Goal: Check status: Check status

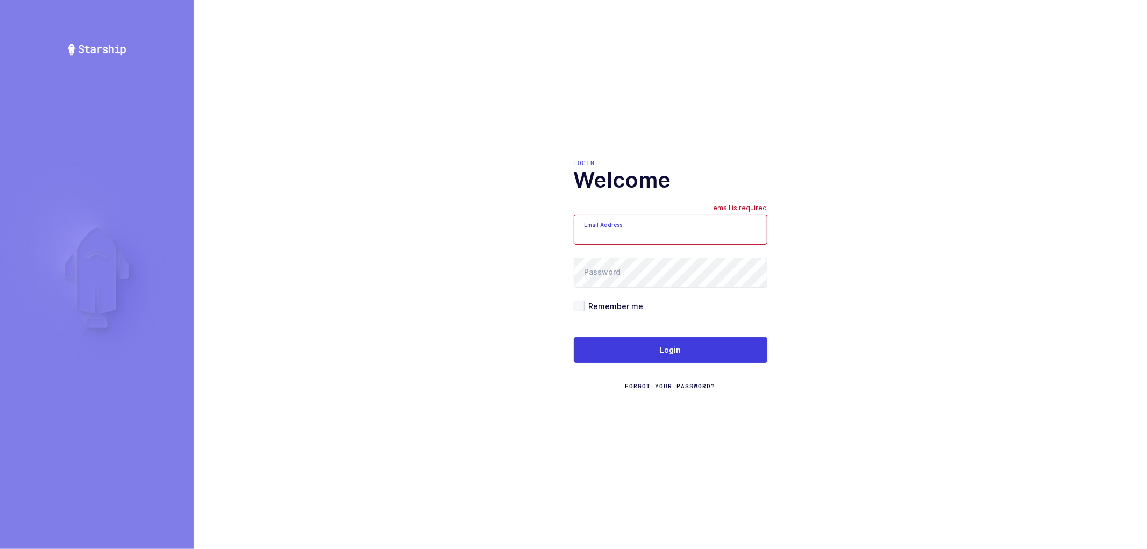
drag, startPoint x: 0, startPoint y: 0, endPoint x: 595, endPoint y: 189, distance: 624.8
click at [598, 189] on h1 "Welcome" at bounding box center [671, 180] width 194 height 26
type input "nathan@janustrade.com"
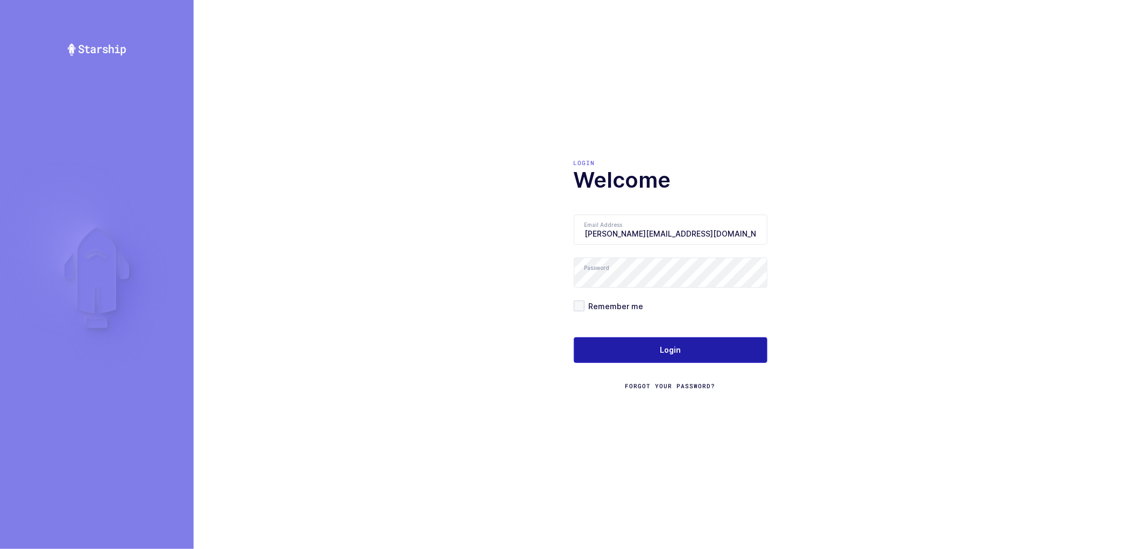
click at [663, 352] on span "Login" at bounding box center [670, 350] width 21 height 11
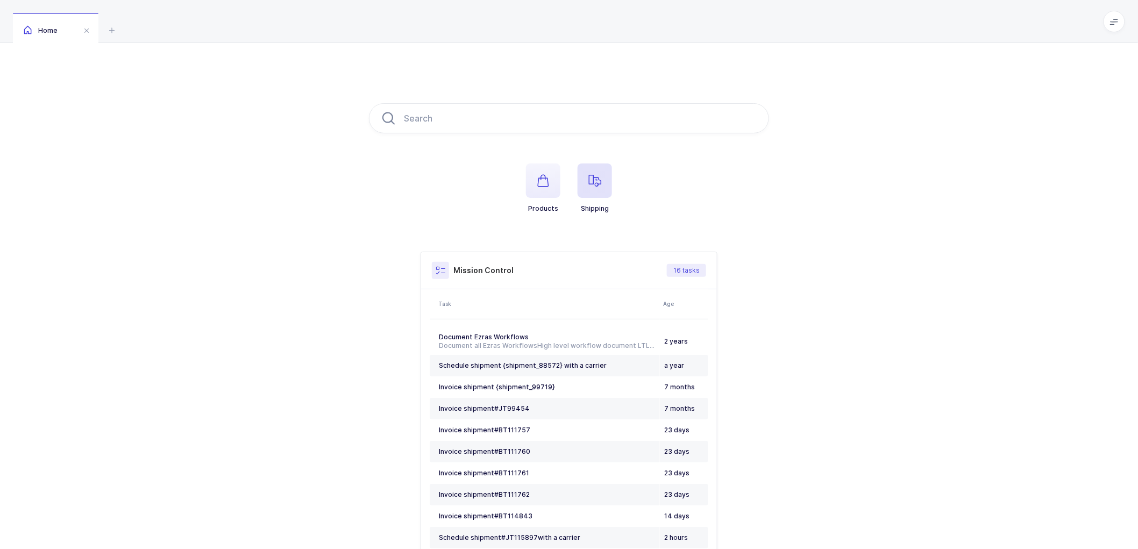
click at [598, 181] on icon "button" at bounding box center [594, 180] width 13 height 13
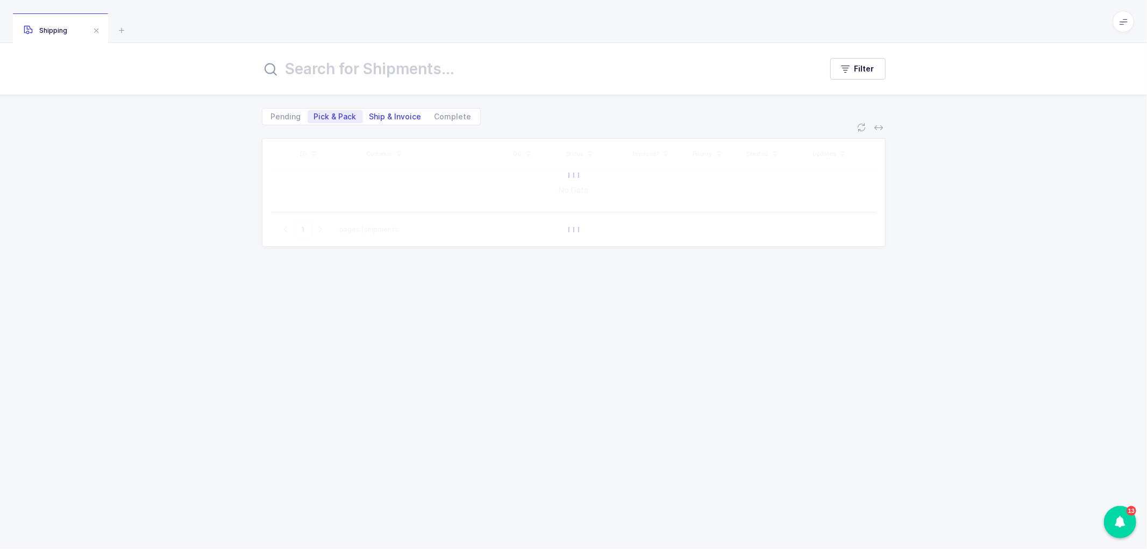
click at [385, 115] on span "Ship & Invoice" at bounding box center [396, 117] width 52 height 8
click at [370, 115] on input "Ship & Invoice" at bounding box center [366, 113] width 7 height 7
radio input "true"
radio input "false"
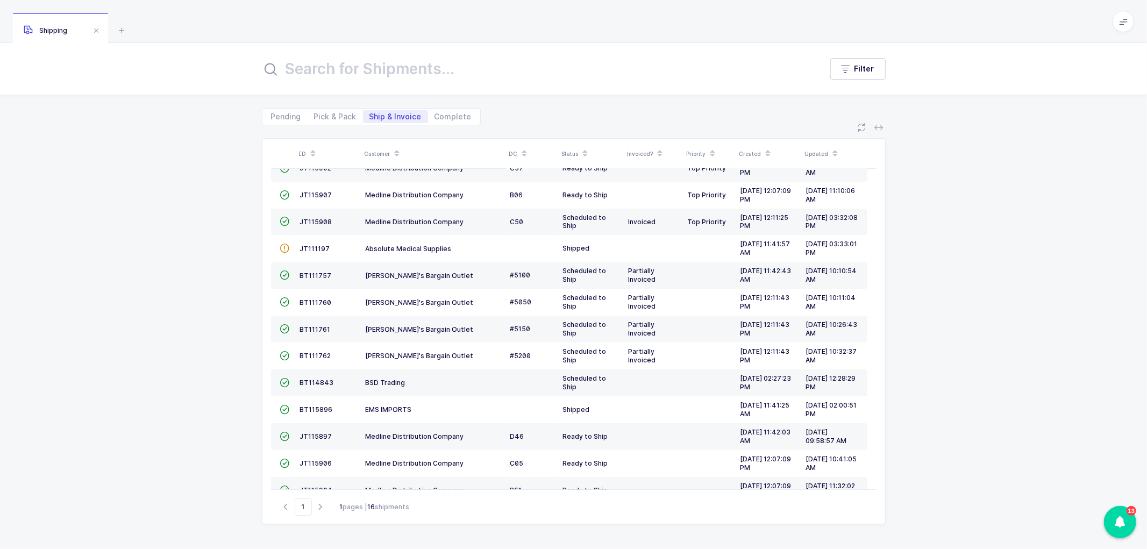
scroll to position [68, 0]
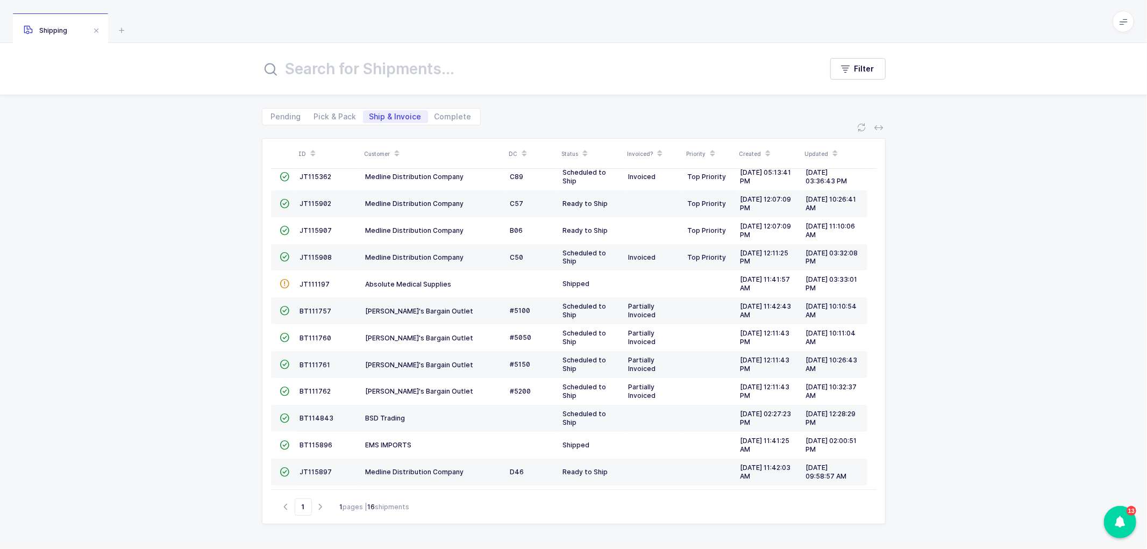
click at [395, 151] on icon at bounding box center [396, 149] width 5 height 5
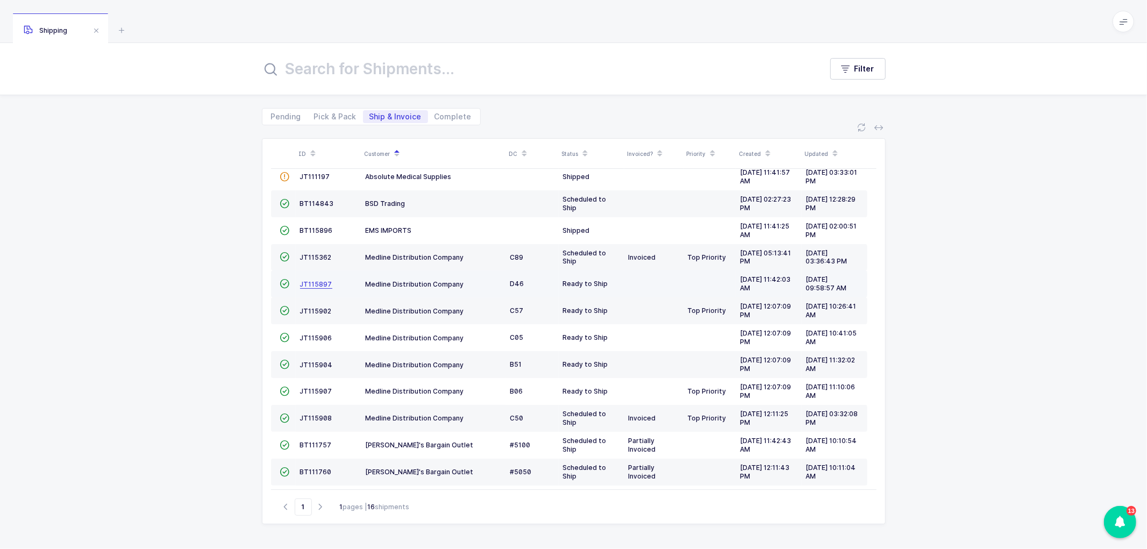
click at [315, 282] on span "JT115897" at bounding box center [316, 284] width 32 height 8
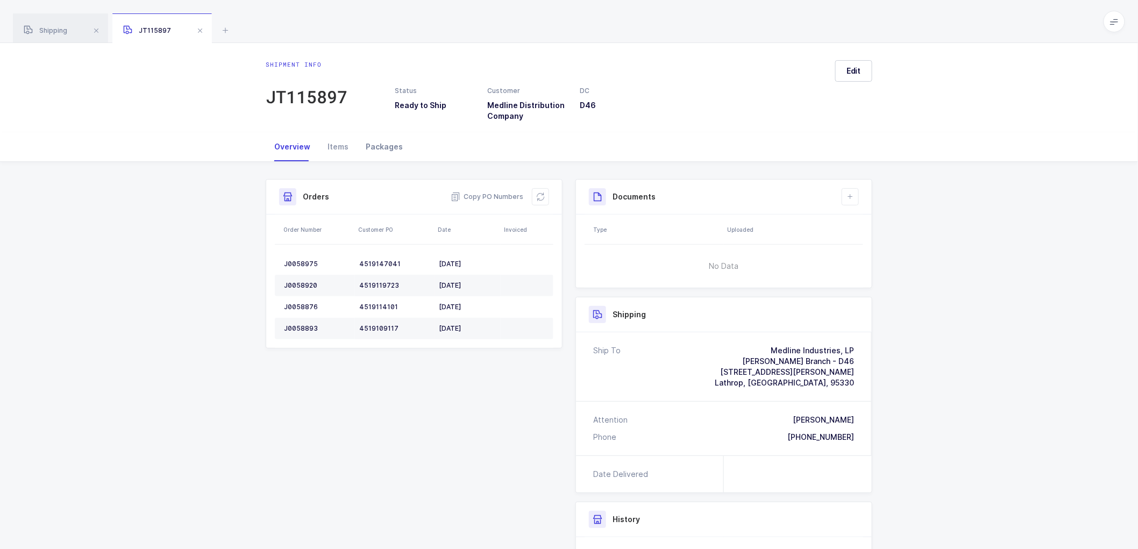
click at [383, 148] on div "Packages" at bounding box center [384, 146] width 54 height 29
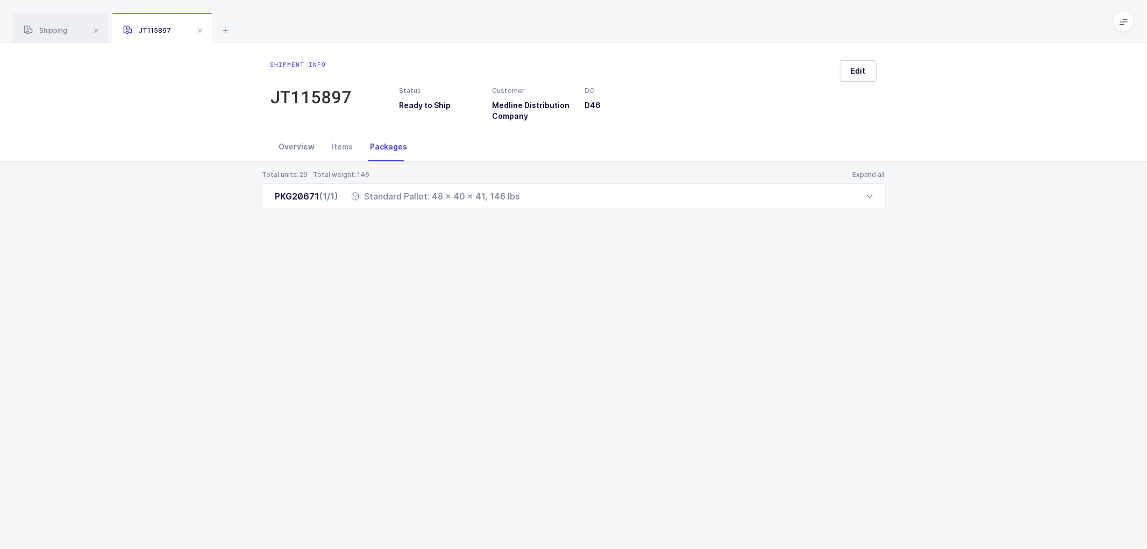
click at [296, 140] on div "Overview" at bounding box center [297, 146] width 53 height 29
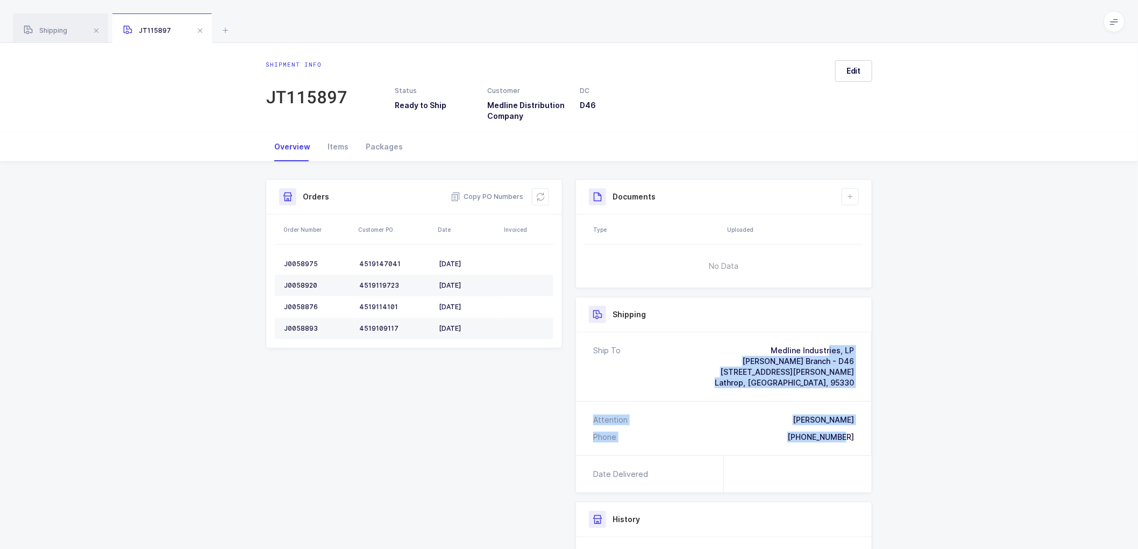
drag, startPoint x: 861, startPoint y: 436, endPoint x: 753, endPoint y: 348, distance: 139.1
click at [753, 348] on div "Ship To Medline Industries, LP Lathrop Branch - D46 18601 Christopher Way, SUIT…" at bounding box center [724, 393] width 296 height 123
copy div "Medline Industries, LP Lathrop Branch - D46 18601 Christopher Way, SUITE 100 La…"
drag, startPoint x: 487, startPoint y: 191, endPoint x: 545, endPoint y: 210, distance: 60.6
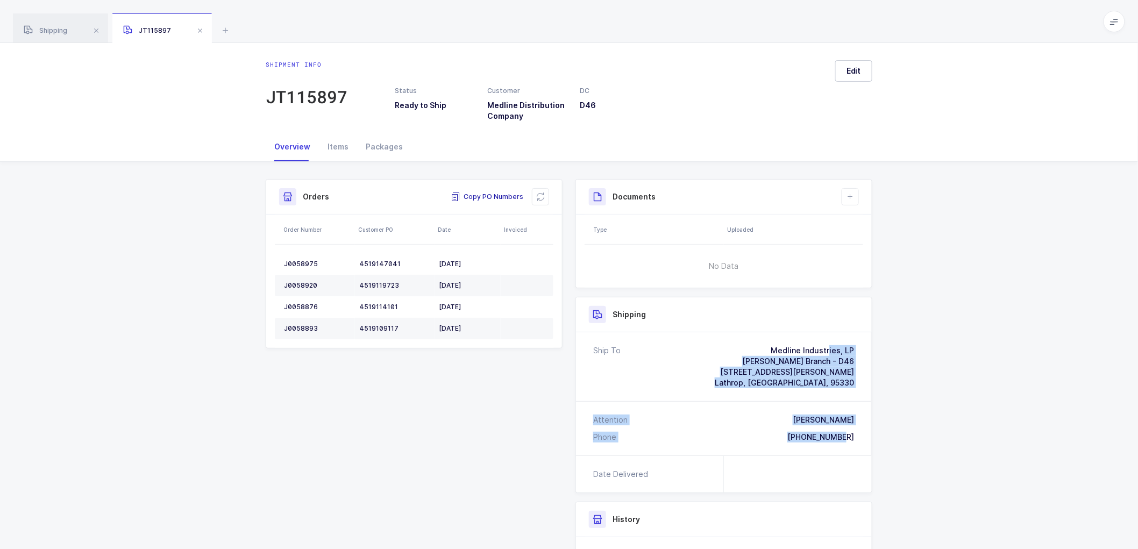
click at [487, 191] on span "Copy PO Numbers" at bounding box center [487, 196] width 73 height 11
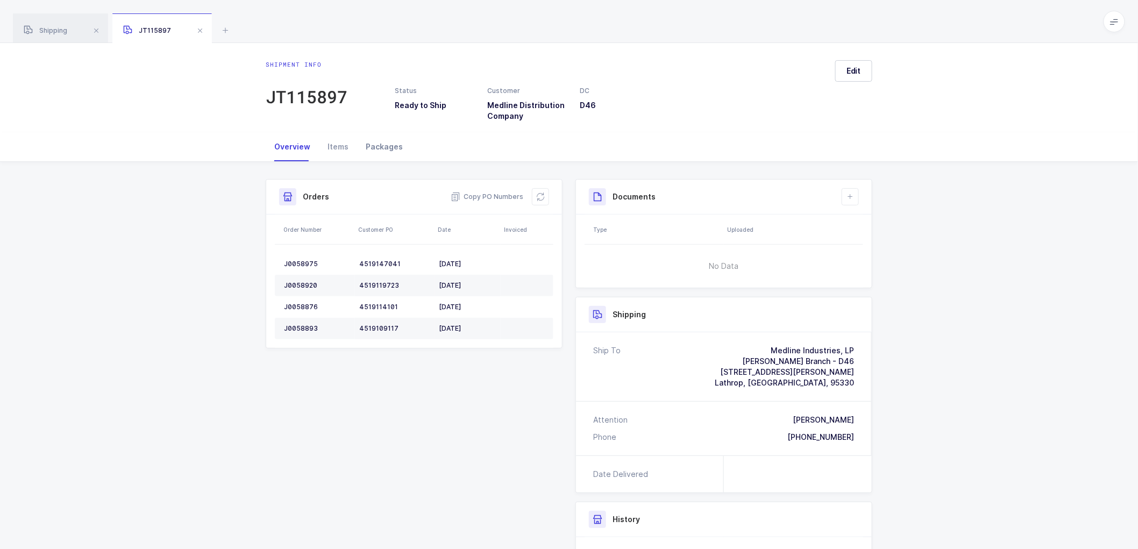
click at [385, 141] on div "Packages" at bounding box center [384, 146] width 54 height 29
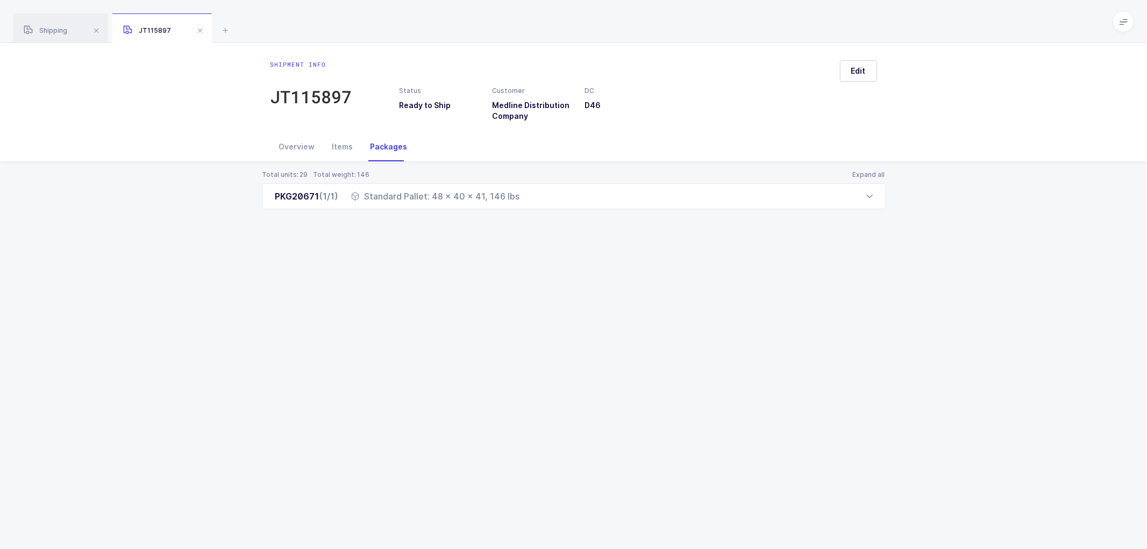
drag, startPoint x: 269, startPoint y: 196, endPoint x: 551, endPoint y: 222, distance: 283.6
click at [551, 222] on div "Total units: 29 Total weight: 146 Expand all PKG20671 (1/1) Standard Pallet: 48…" at bounding box center [574, 203] width 1130 height 82
copy div "PKG20671 (1/1) Standard Pallet: 48 x 40 x 41, 146 lbs"
click at [51, 27] on span "Shipping" at bounding box center [46, 30] width 44 height 8
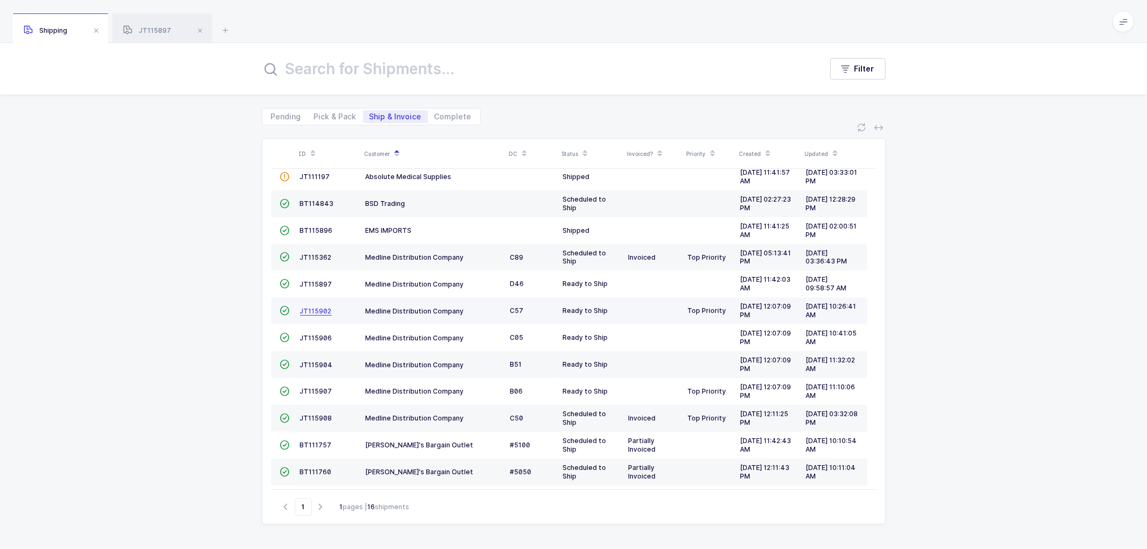
click at [310, 310] on span "JT115902" at bounding box center [316, 311] width 32 height 8
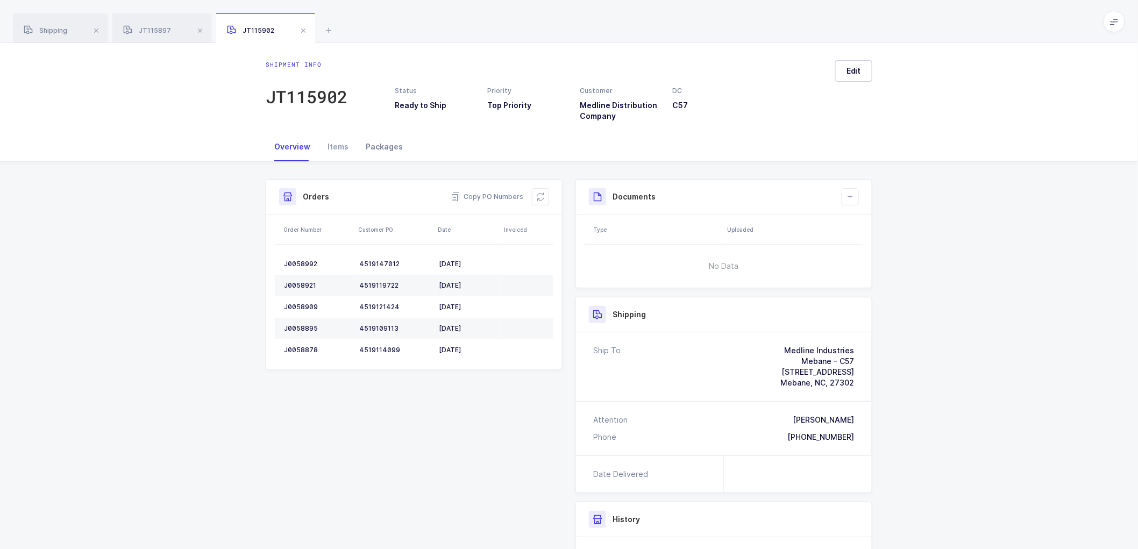
click at [373, 143] on div "Packages" at bounding box center [384, 146] width 54 height 29
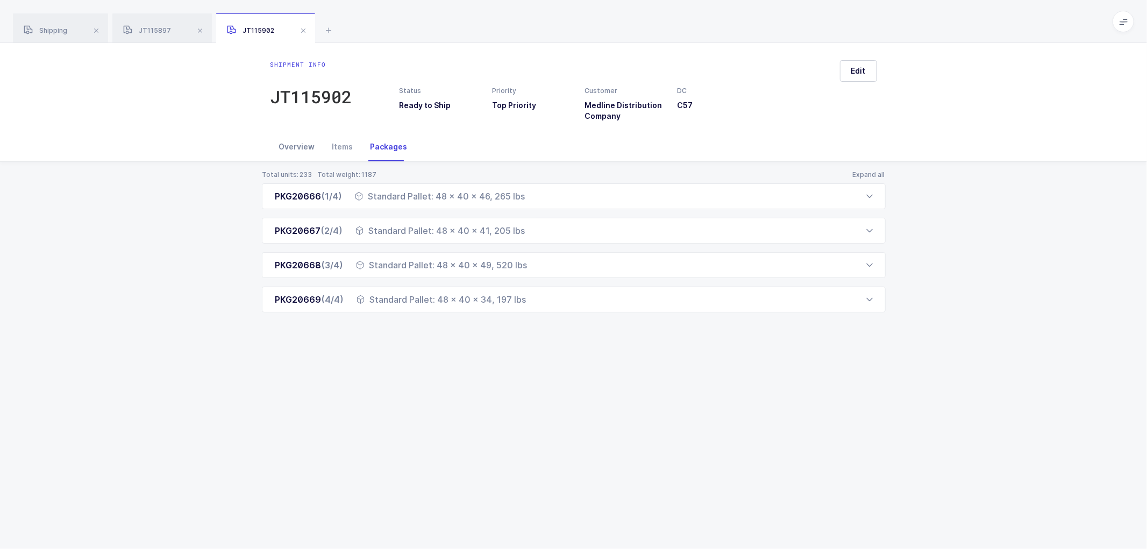
click at [303, 146] on div "Overview" at bounding box center [297, 146] width 53 height 29
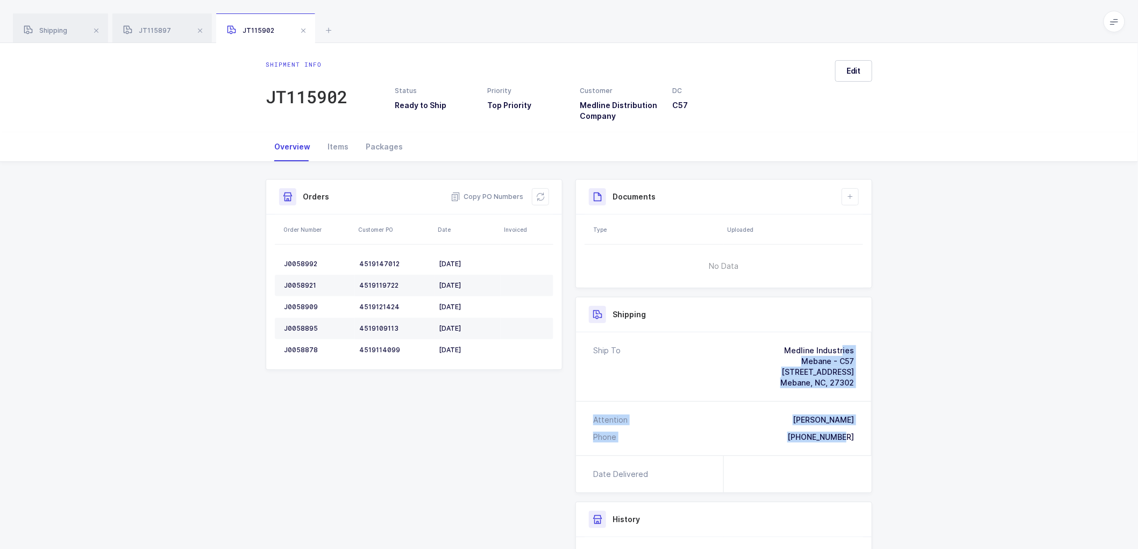
drag, startPoint x: 856, startPoint y: 436, endPoint x: 756, endPoint y: 352, distance: 130.2
click at [756, 352] on div "Ship To Medline Industries Mebane - C57 5511 West Ten Rd Mebane, NC, 27302 Atte…" at bounding box center [724, 393] width 296 height 123
copy div "Medline Industries Mebane - C57 5511 West Ten Rd Mebane, NC, 27302 Attention Jo…"
drag, startPoint x: 472, startPoint y: 193, endPoint x: 463, endPoint y: 192, distance: 9.7
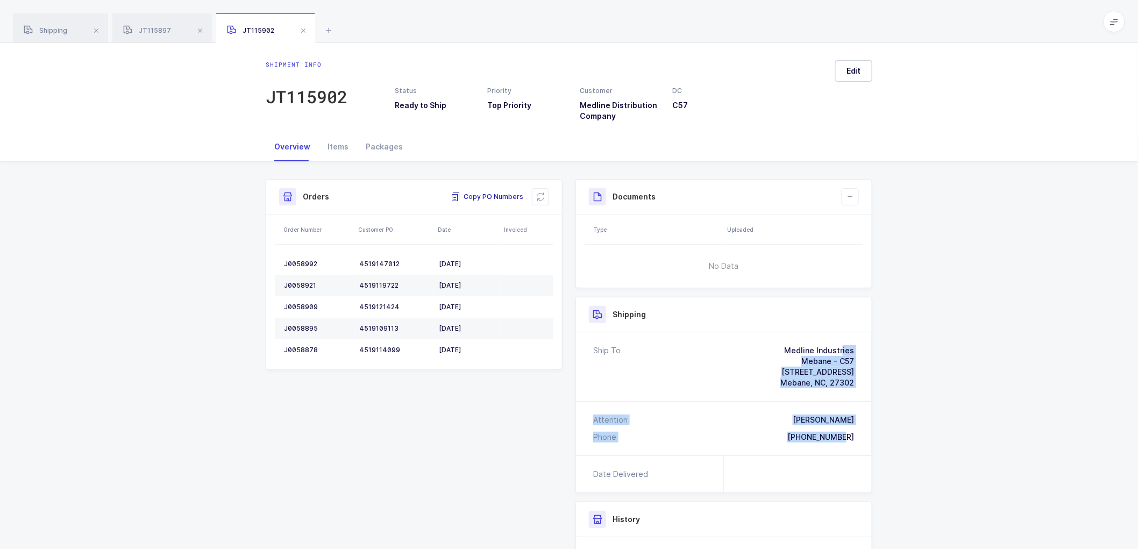
click at [473, 193] on span "Copy PO Numbers" at bounding box center [487, 196] width 73 height 11
click at [375, 144] on div "Packages" at bounding box center [384, 146] width 54 height 29
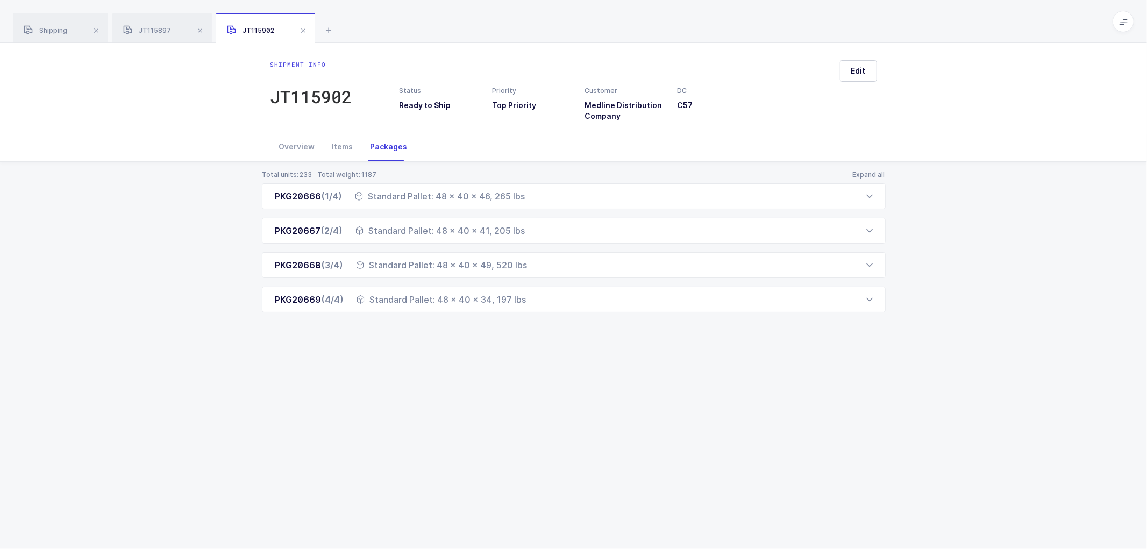
drag, startPoint x: 272, startPoint y: 197, endPoint x: 532, endPoint y: 313, distance: 285.6
click at [532, 313] on div "Total units: 233 Total weight: 1187 Expand all PKG20666 (1/4) Standard Pallet: …" at bounding box center [574, 254] width 1130 height 185
copy div "PKG20666 (1/4) Standard Pallet: 48 x 40 x 46, 265 lbs Order Number Customer PO …"
click at [54, 30] on span "Shipping" at bounding box center [46, 30] width 44 height 8
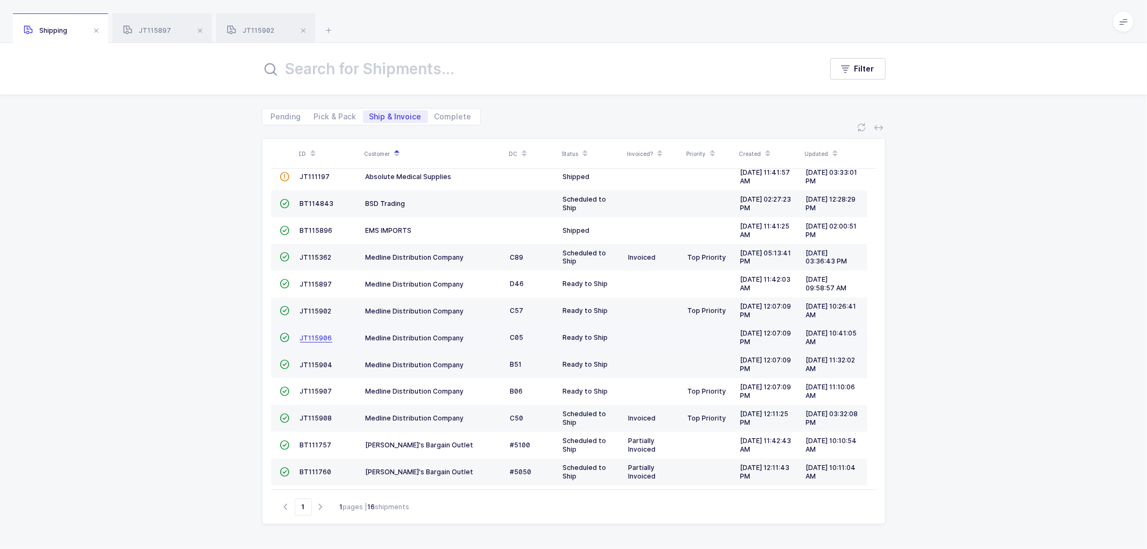
click at [304, 337] on span "JT115906" at bounding box center [316, 338] width 32 height 8
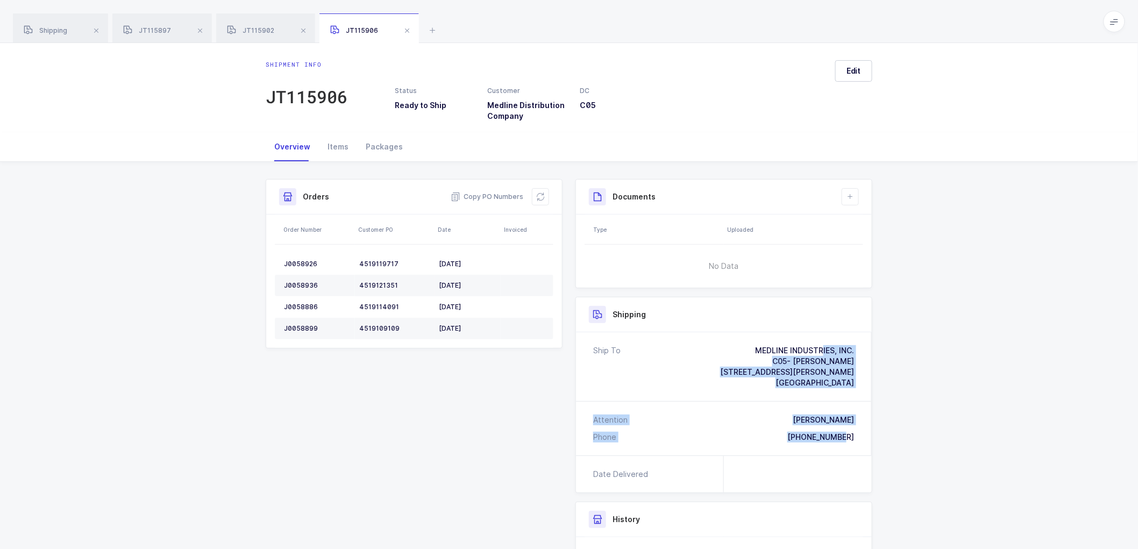
drag, startPoint x: 858, startPoint y: 434, endPoint x: 745, endPoint y: 343, distance: 145.0
click at [745, 343] on div "Ship To MEDLINE INDUSTRIES, INC. C05- ORLANDO BRANCH 1062 Old Dixie Highway Aub…" at bounding box center [724, 393] width 296 height 123
copy div "MEDLINE INDUSTRIES, INC. C05- ORLANDO BRANCH 1062 Old Dixie Highway Auburndale,…"
click at [493, 195] on span "Copy PO Numbers" at bounding box center [487, 196] width 73 height 11
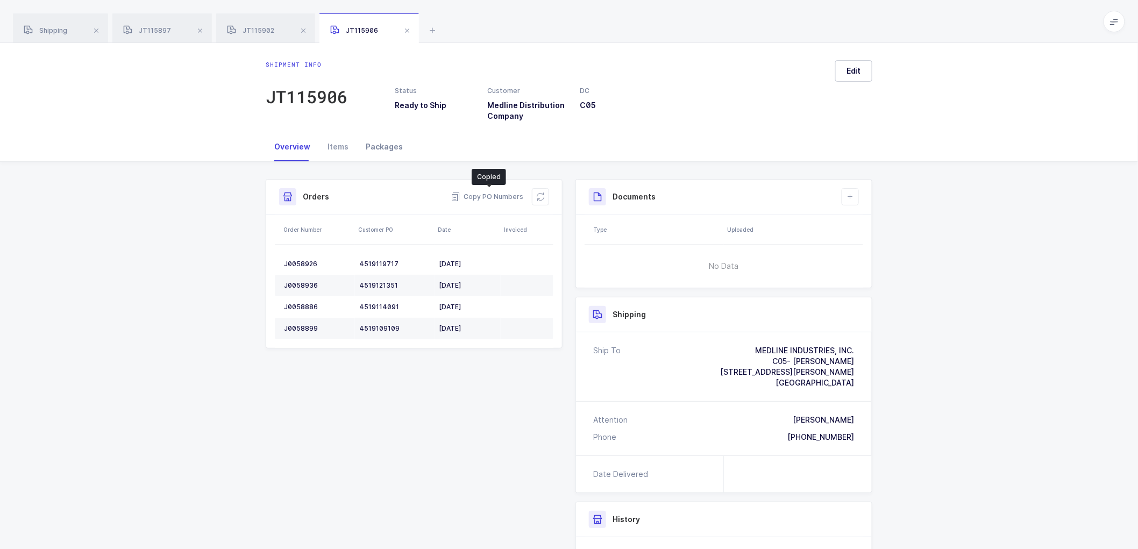
click at [380, 141] on div "Packages" at bounding box center [384, 146] width 54 height 29
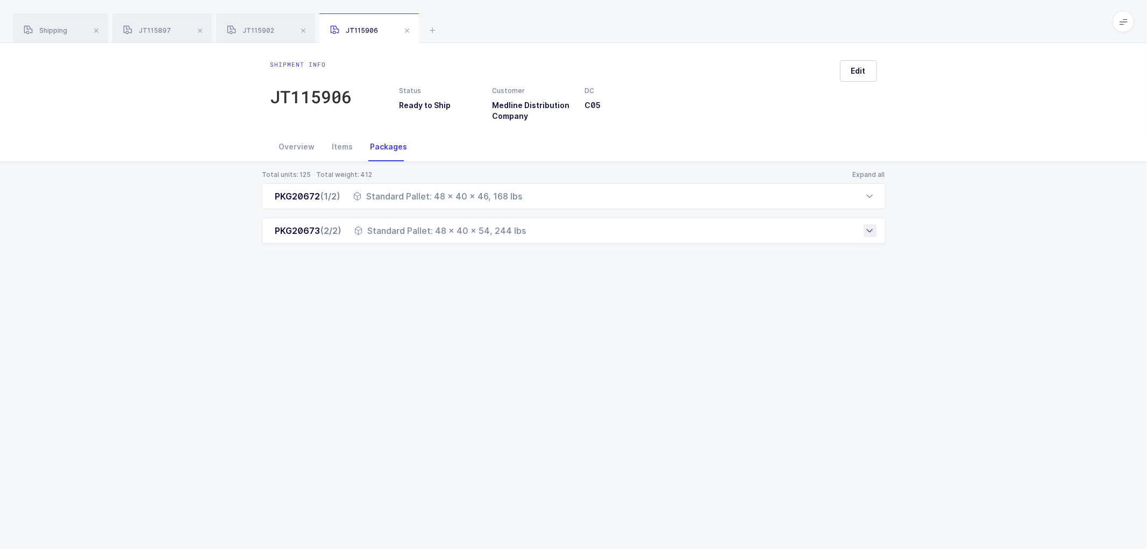
drag, startPoint x: 265, startPoint y: 195, endPoint x: 545, endPoint y: 237, distance: 283.4
click at [545, 237] on div "PKG20672 (1/2) Standard Pallet: 48 x 40 x 46, 168 lbs Order Number Customer PO …" at bounding box center [574, 213] width 624 height 60
copy div "PKG20672 (1/2) Standard Pallet: 48 x 40 x 46, 168 lbs Order Number Customer PO …"
click at [46, 29] on span "Shipping" at bounding box center [46, 30] width 44 height 8
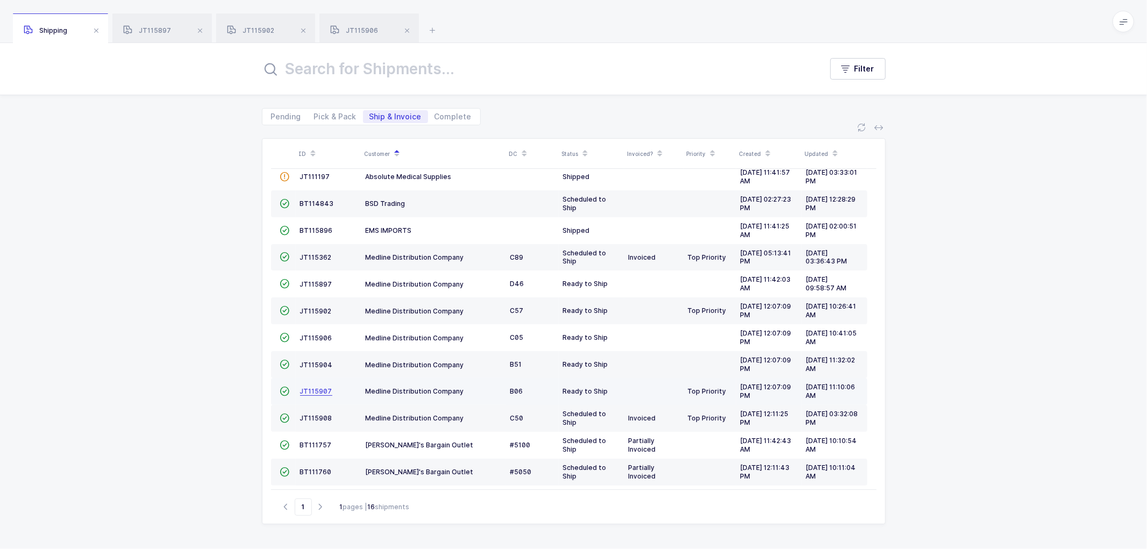
click at [315, 390] on span "JT115907" at bounding box center [316, 391] width 32 height 8
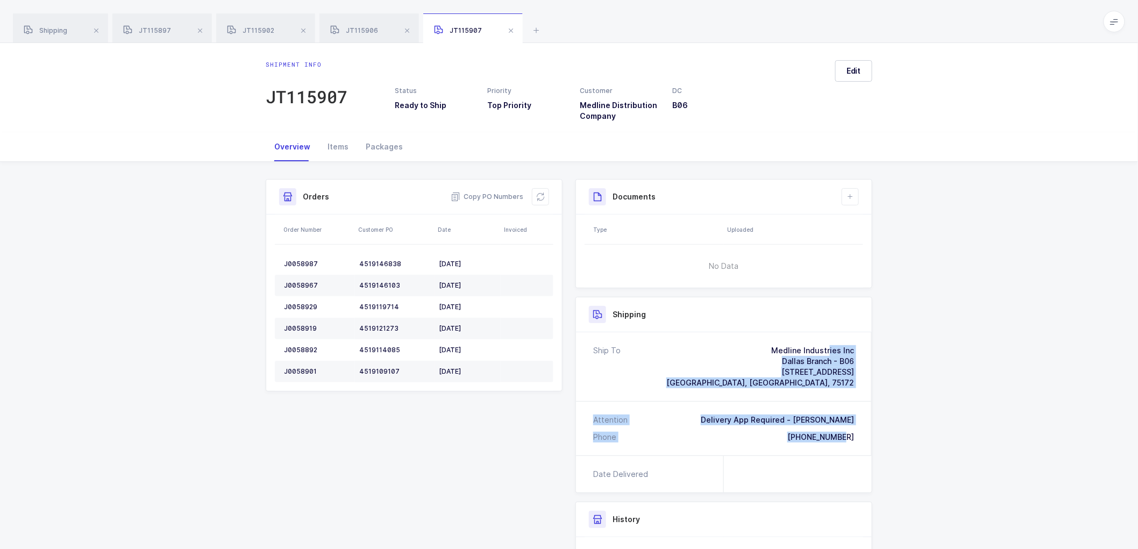
drag, startPoint x: 856, startPoint y: 437, endPoint x: 708, endPoint y: 350, distance: 171.9
click at [708, 350] on div "Ship To Medline Industries Inc Dallas Branch - B06 1 Medline Drive Wilmer, TX, …" at bounding box center [724, 393] width 296 height 123
copy div "Medline Industries Inc Dallas Branch - B06 1 Medline Drive Wilmer, TX, 75172 At…"
click at [485, 198] on span "Copy PO Numbers" at bounding box center [487, 196] width 73 height 11
click at [483, 194] on span "Copy PO Numbers" at bounding box center [487, 196] width 73 height 11
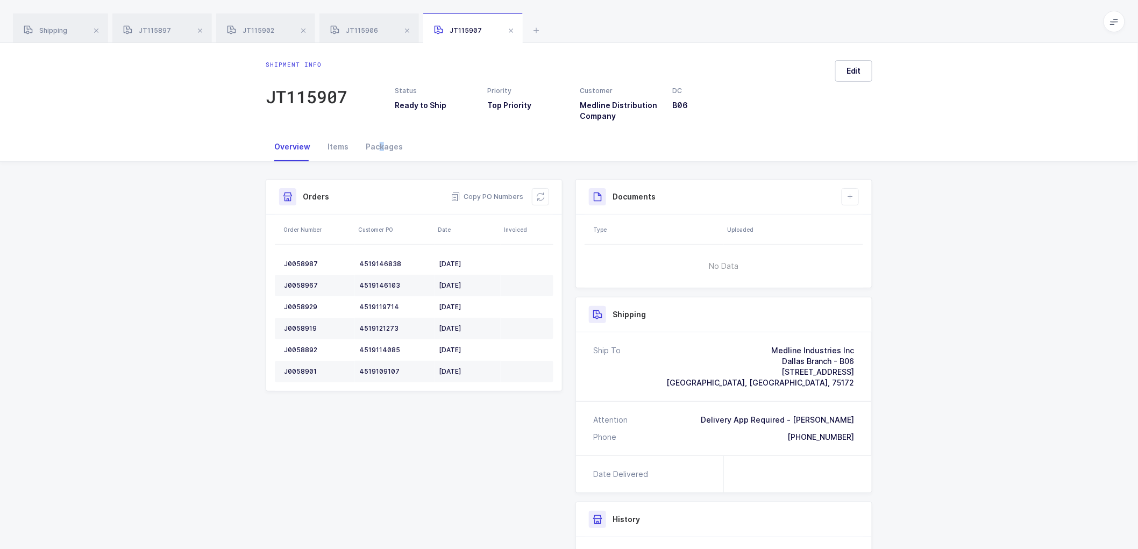
drag, startPoint x: 378, startPoint y: 144, endPoint x: 438, endPoint y: 160, distance: 61.7
click at [386, 144] on div "Packages" at bounding box center [384, 146] width 54 height 29
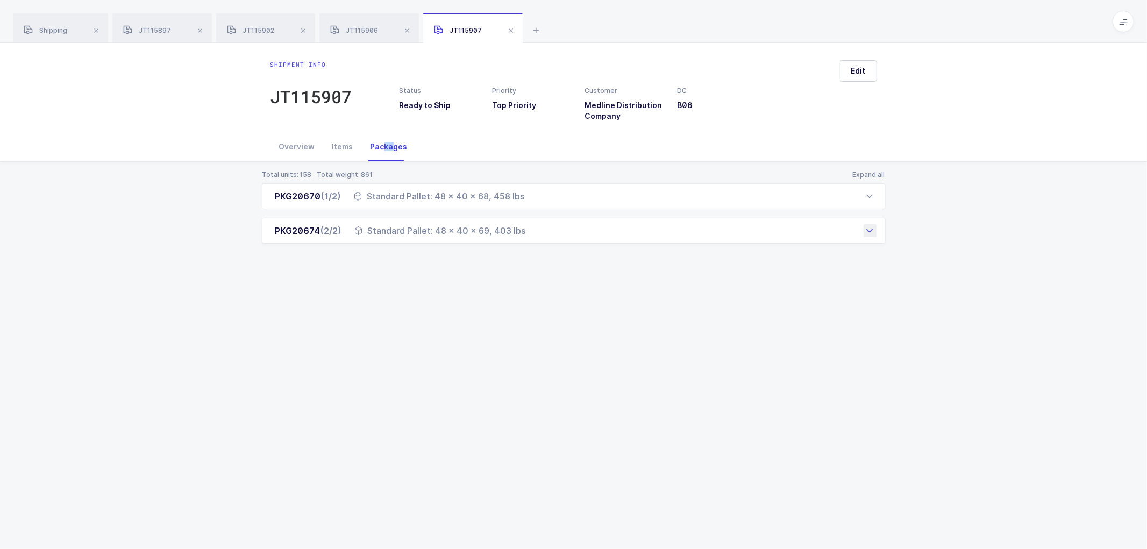
drag, startPoint x: 273, startPoint y: 195, endPoint x: 535, endPoint y: 238, distance: 265.0
click at [535, 238] on div "PKG20670 (1/2) Standard Pallet: 48 x 40 x 68, 458 lbs Order Number Customer PO …" at bounding box center [574, 213] width 624 height 60
drag, startPoint x: 60, startPoint y: 31, endPoint x: 148, endPoint y: 56, distance: 92.3
click at [61, 31] on span "Shipping" at bounding box center [46, 30] width 44 height 8
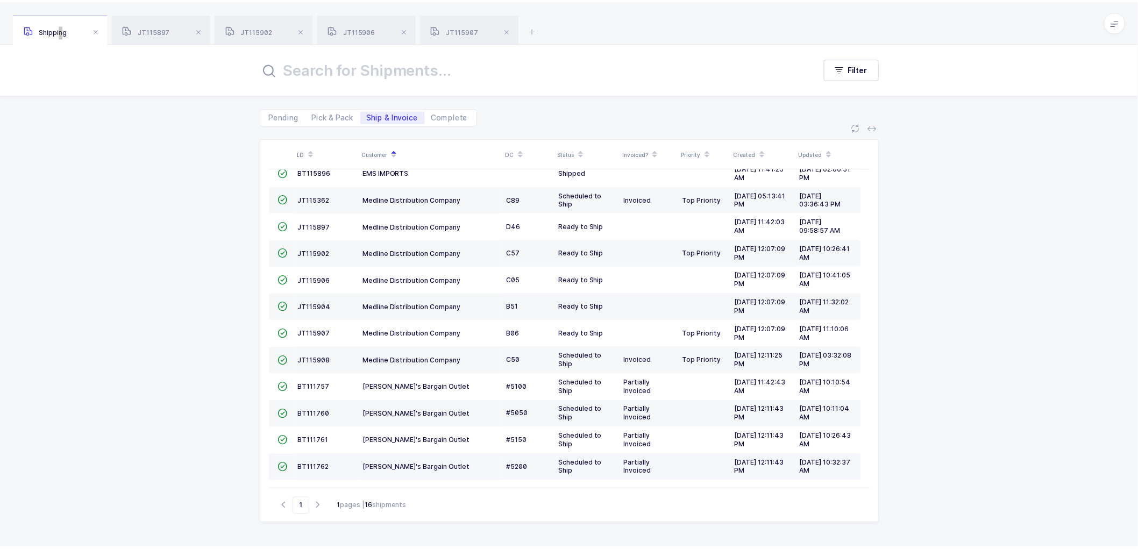
scroll to position [127, 0]
click at [310, 303] on span "JT115904" at bounding box center [316, 306] width 33 height 8
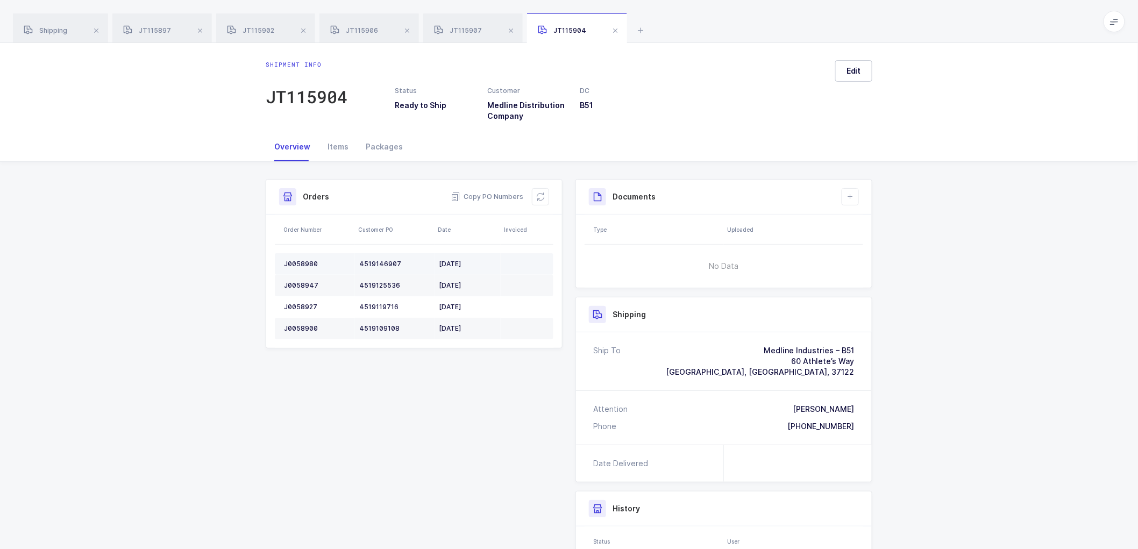
click at [302, 262] on div "J0058980" at bounding box center [317, 264] width 67 height 9
click at [303, 259] on td "J0058980" at bounding box center [315, 264] width 80 height 22
click at [304, 280] on td "J0058947" at bounding box center [315, 286] width 80 height 22
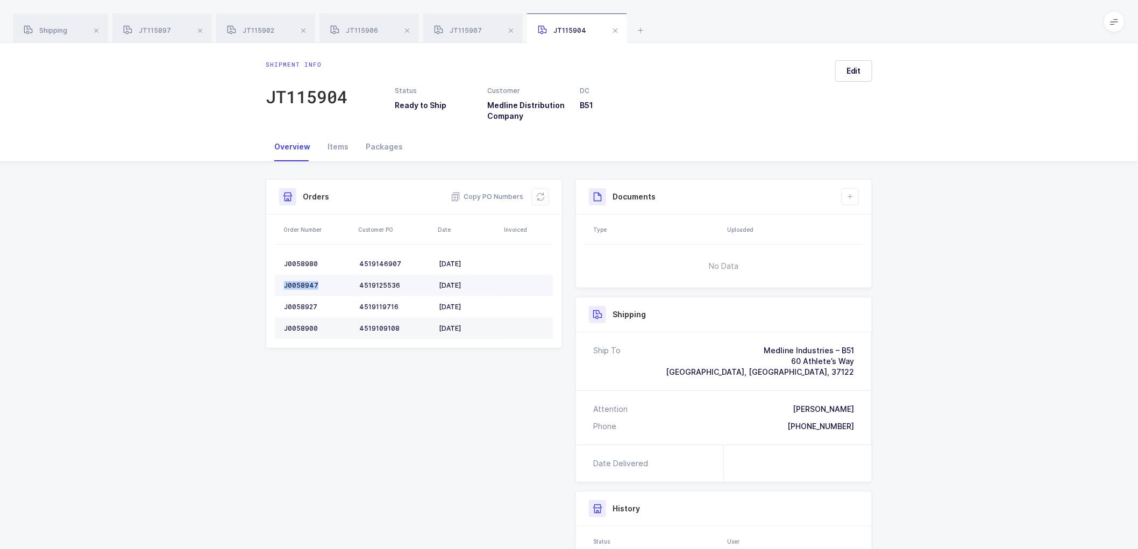
click at [304, 280] on td "J0058947" at bounding box center [315, 286] width 80 height 22
click at [297, 304] on div "J0058927" at bounding box center [317, 307] width 67 height 9
click at [309, 321] on td "J0058900" at bounding box center [315, 329] width 80 height 22
click at [308, 321] on td "J0058900" at bounding box center [315, 329] width 80 height 22
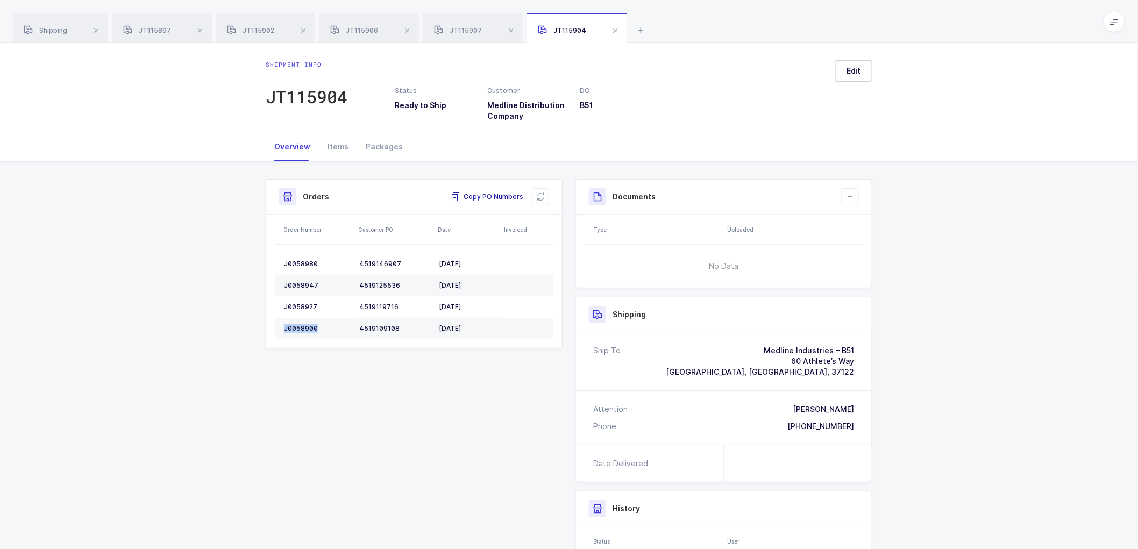
drag, startPoint x: 482, startPoint y: 194, endPoint x: 474, endPoint y: 188, distance: 9.6
click at [482, 194] on span "Copy PO Numbers" at bounding box center [487, 196] width 73 height 11
drag, startPoint x: 390, startPoint y: 145, endPoint x: 527, endPoint y: 147, distance: 137.2
click at [392, 144] on div "Packages" at bounding box center [384, 146] width 54 height 29
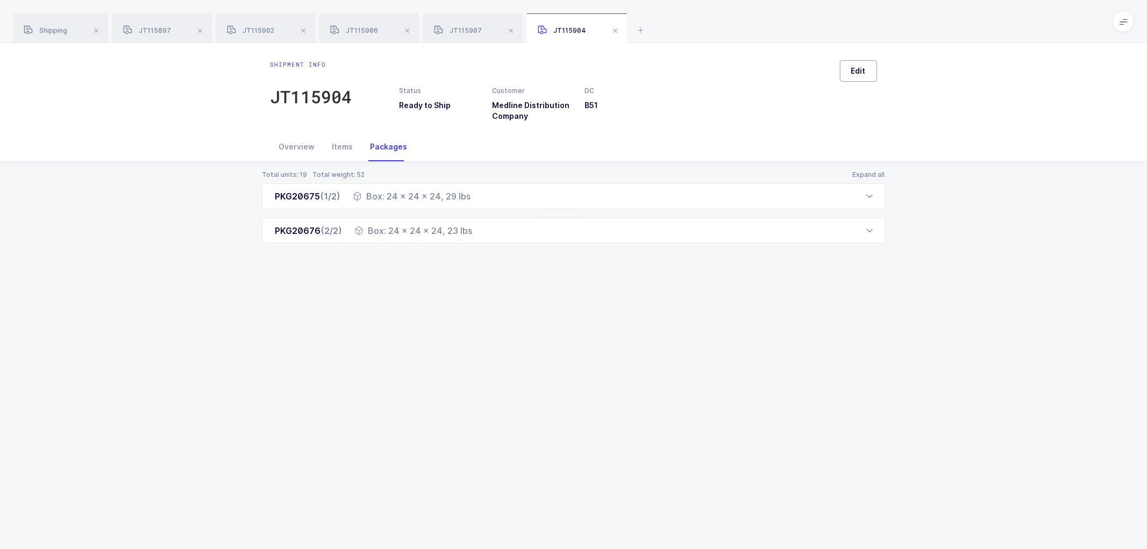
drag, startPoint x: 865, startPoint y: 66, endPoint x: 878, endPoint y: 89, distance: 27.2
click at [865, 66] on span "Edit" at bounding box center [858, 71] width 15 height 11
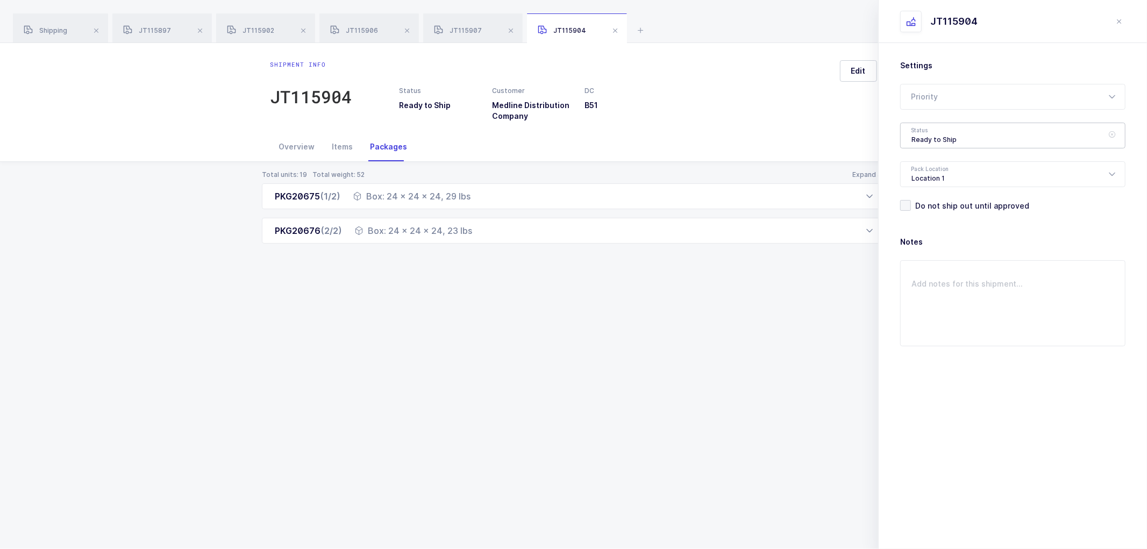
click at [918, 131] on div "Ready to Ship" at bounding box center [1012, 136] width 225 height 26
click at [927, 215] on span "Shipped" at bounding box center [927, 218] width 31 height 9
type input "Shipped"
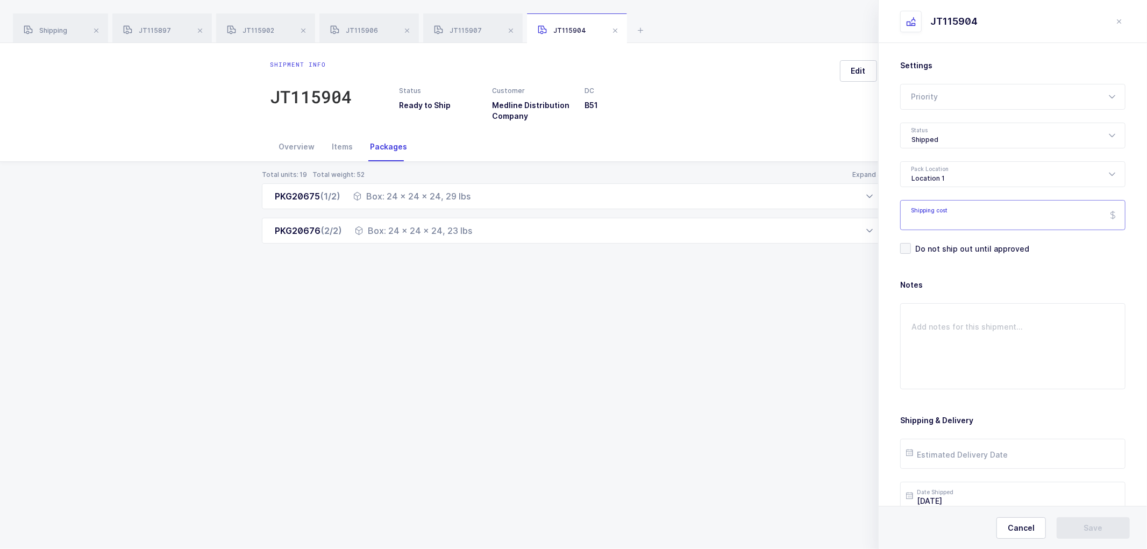
click at [942, 221] on input "Shipping cost" at bounding box center [1012, 215] width 225 height 30
paste input "206.64"
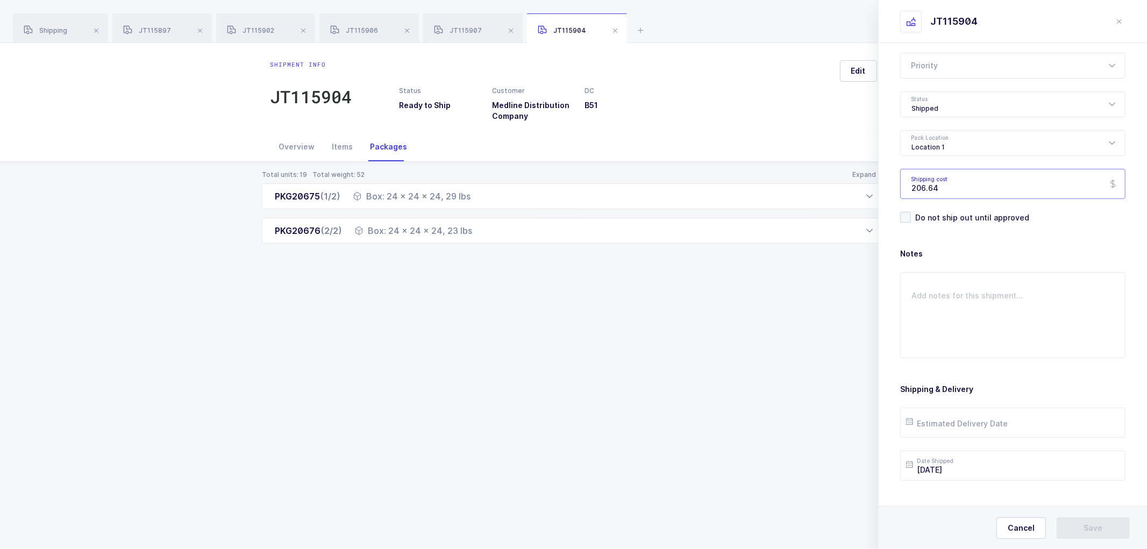
scroll to position [49, 0]
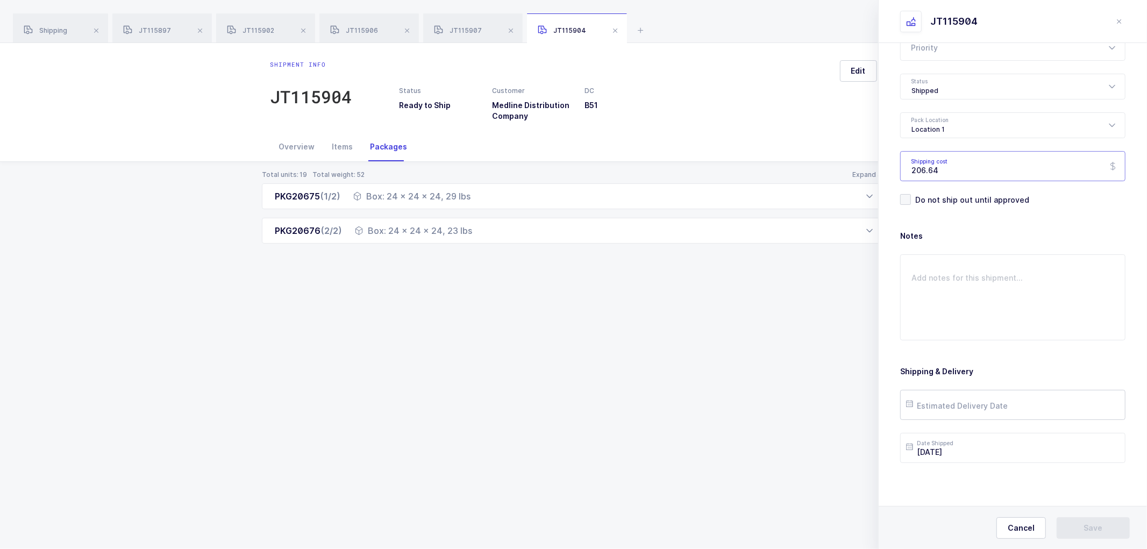
type input "206.64"
click at [942, 406] on input "text" at bounding box center [1012, 405] width 225 height 30
click at [985, 304] on span "15" at bounding box center [987, 303] width 13 height 13
type input "2025-10-15"
drag, startPoint x: 1090, startPoint y: 528, endPoint x: 940, endPoint y: 303, distance: 270.7
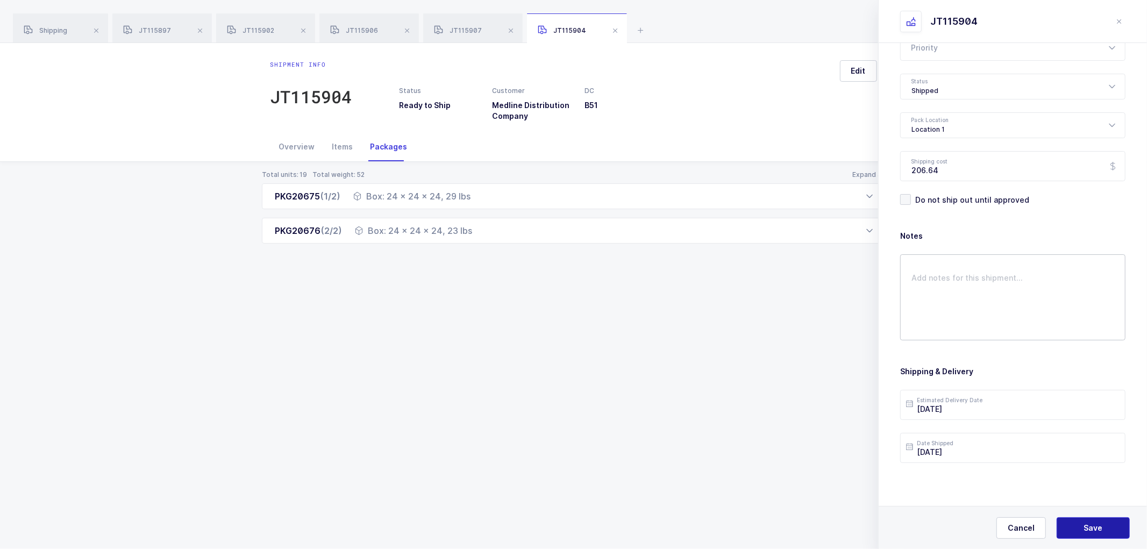
click at [1090, 527] on span "Save" at bounding box center [1093, 528] width 19 height 11
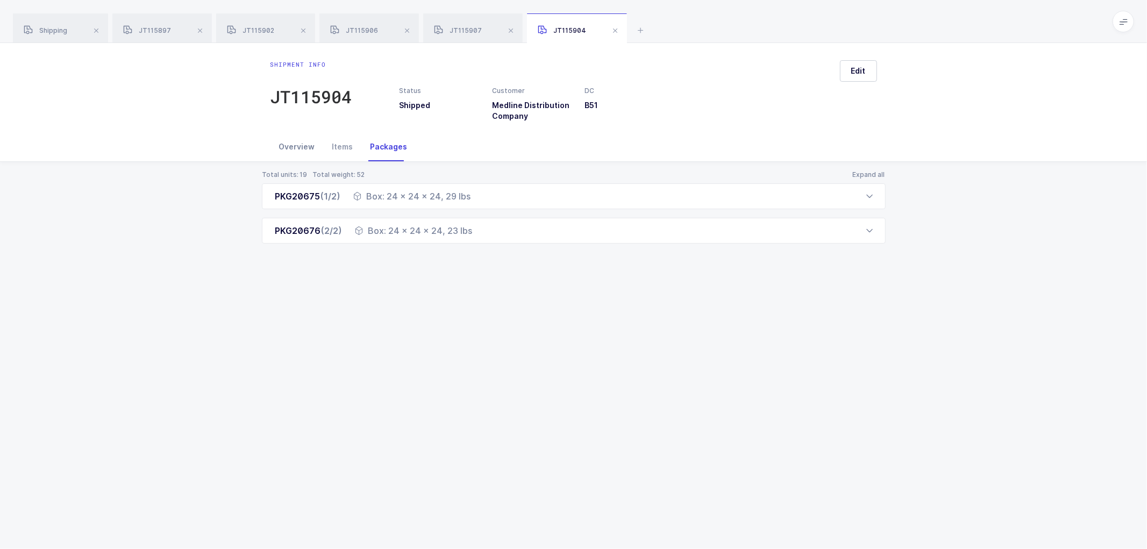
click at [293, 144] on div "Overview" at bounding box center [297, 146] width 53 height 29
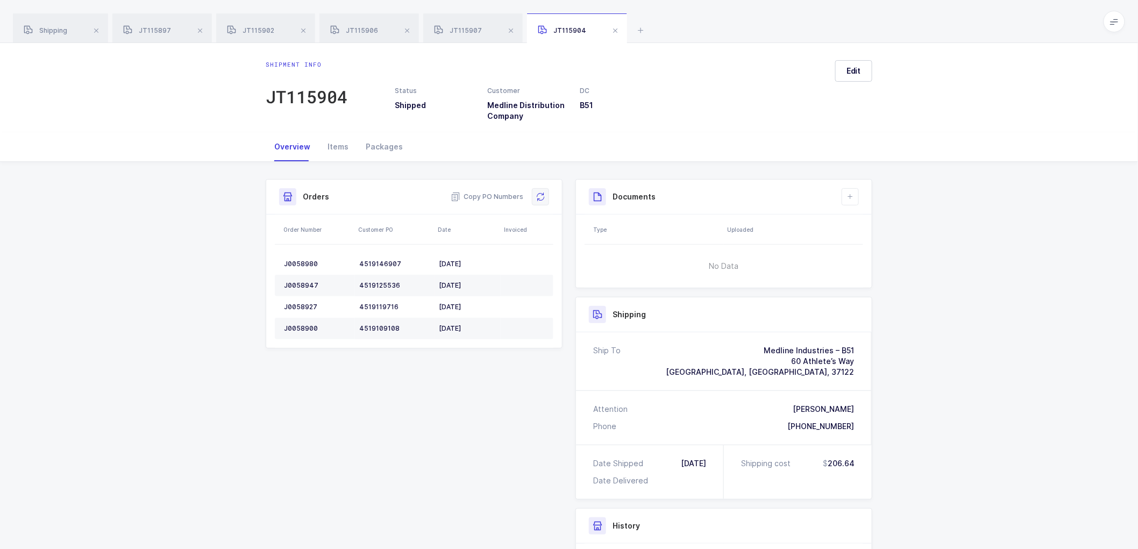
click at [542, 194] on icon at bounding box center [540, 197] width 9 height 9
click at [857, 192] on button at bounding box center [850, 196] width 17 height 17
click at [857, 226] on li "Create Document" at bounding box center [887, 227] width 80 height 17
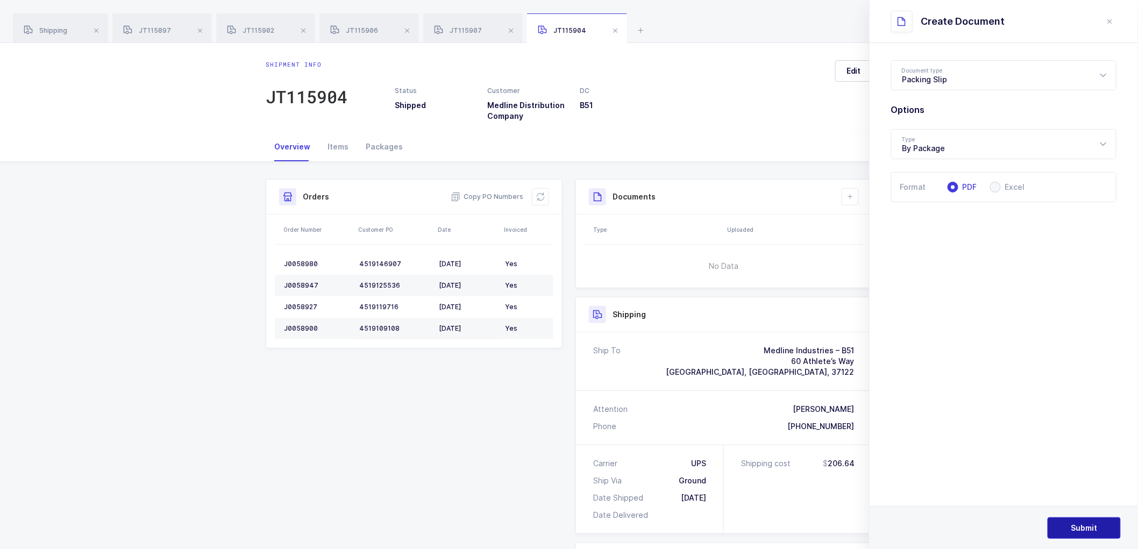
click at [1071, 523] on span "Submit" at bounding box center [1084, 528] width 26 height 11
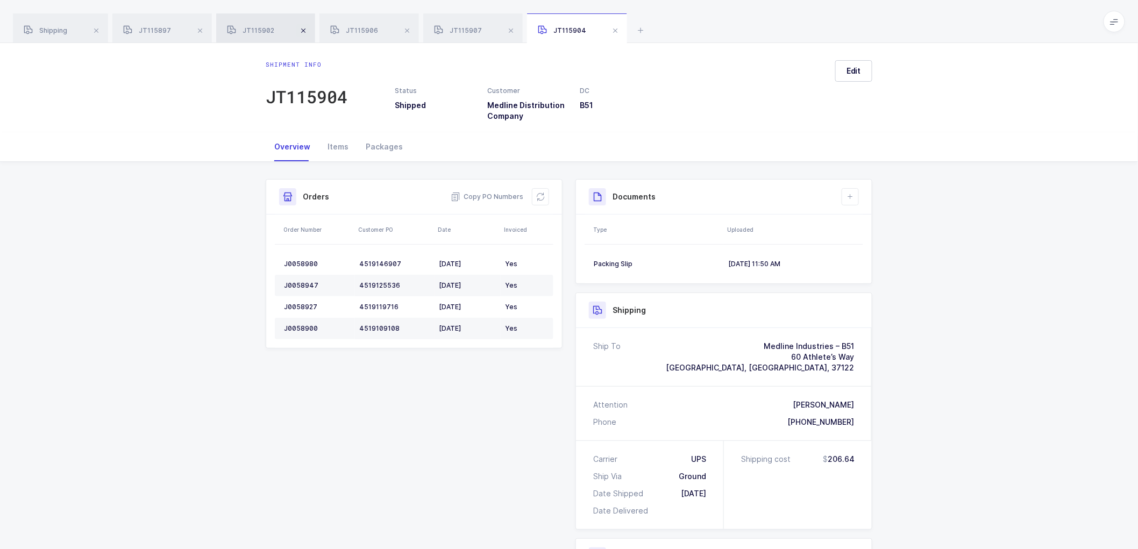
click at [199, 28] on span at bounding box center [200, 30] width 13 height 13
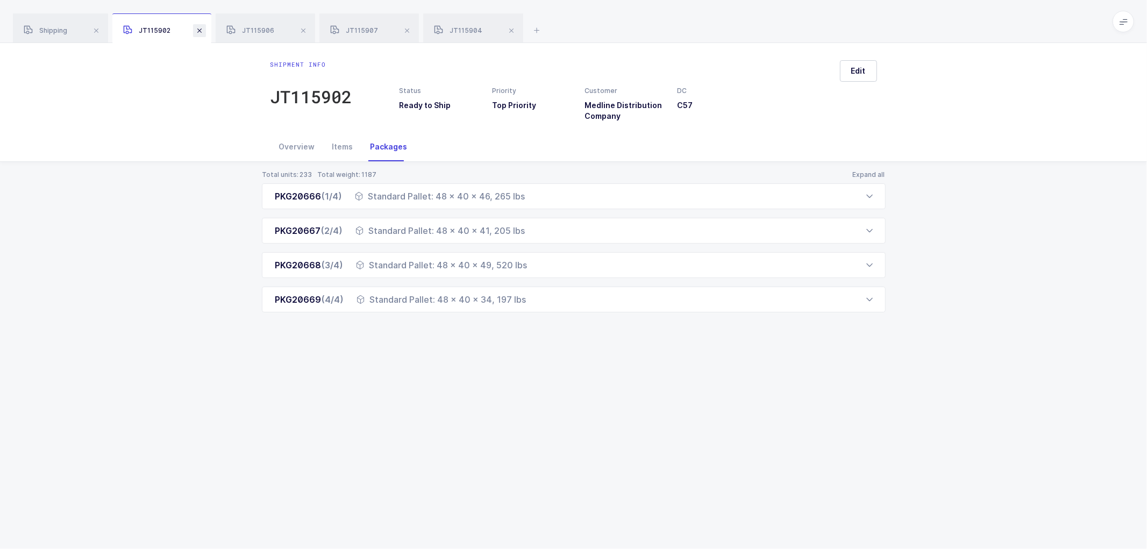
click at [199, 28] on span at bounding box center [199, 30] width 13 height 13
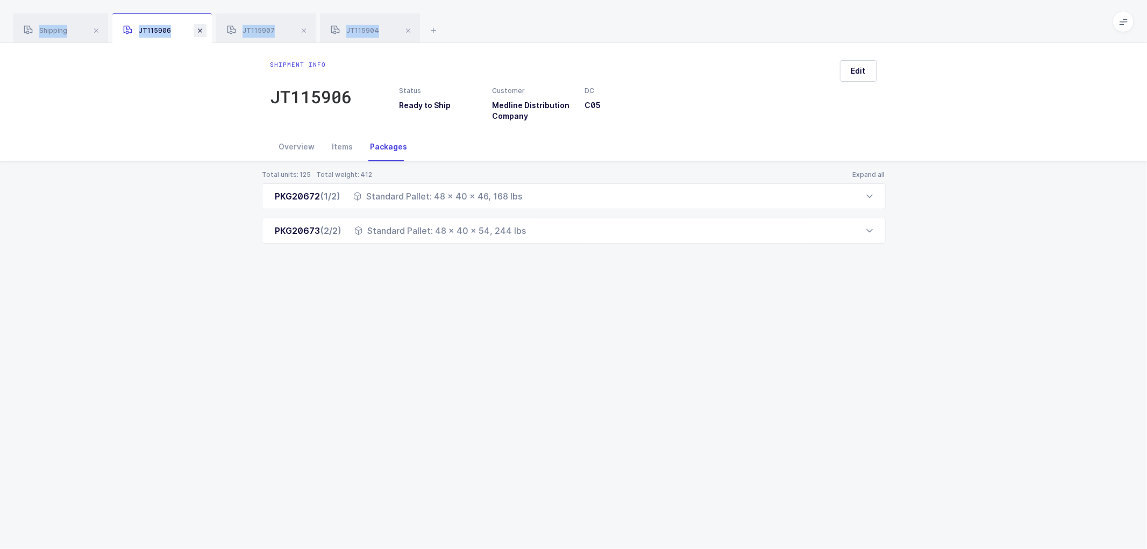
click at [199, 29] on span at bounding box center [200, 30] width 13 height 13
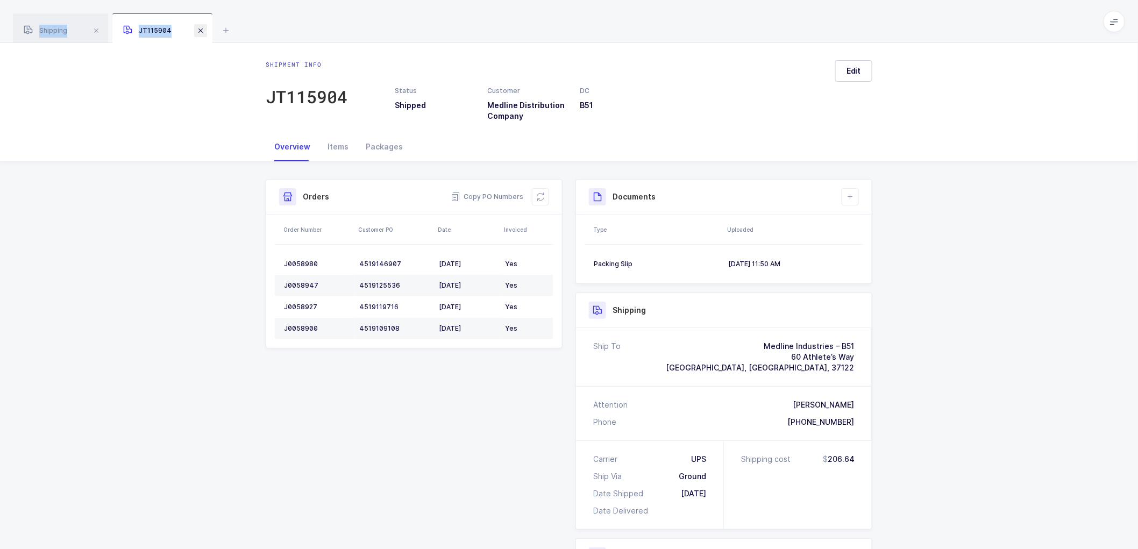
click at [199, 29] on span at bounding box center [200, 30] width 13 height 13
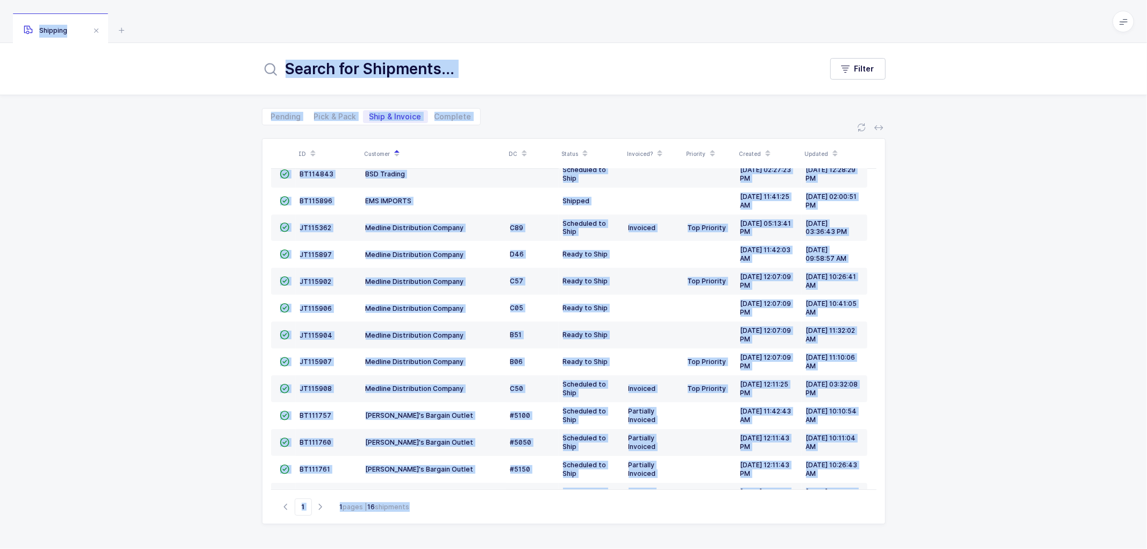
click at [176, 138] on div "ID Customer DC Status Invoiced? Priority Created Updated  BT104009 Absolute Me…" at bounding box center [573, 337] width 1147 height 424
click at [329, 115] on span "Pick & Pack" at bounding box center [335, 117] width 42 height 8
click at [315, 115] on input "Pick & Pack" at bounding box center [311, 113] width 7 height 7
radio input "true"
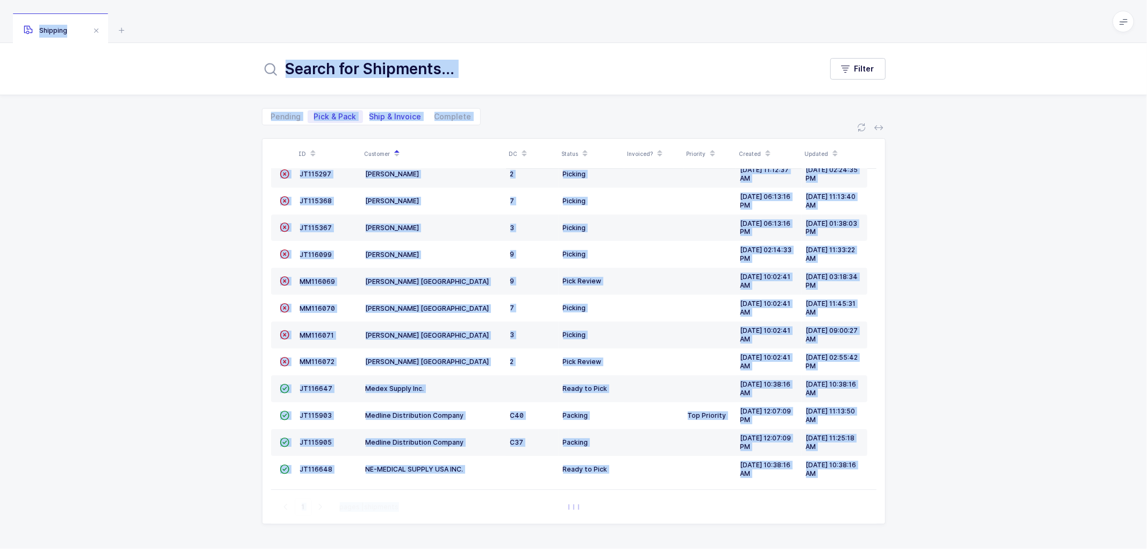
click at [393, 115] on span "Ship & Invoice" at bounding box center [396, 117] width 52 height 8
click at [370, 115] on input "Ship & Invoice" at bounding box center [366, 113] width 7 height 7
radio input "true"
radio input "false"
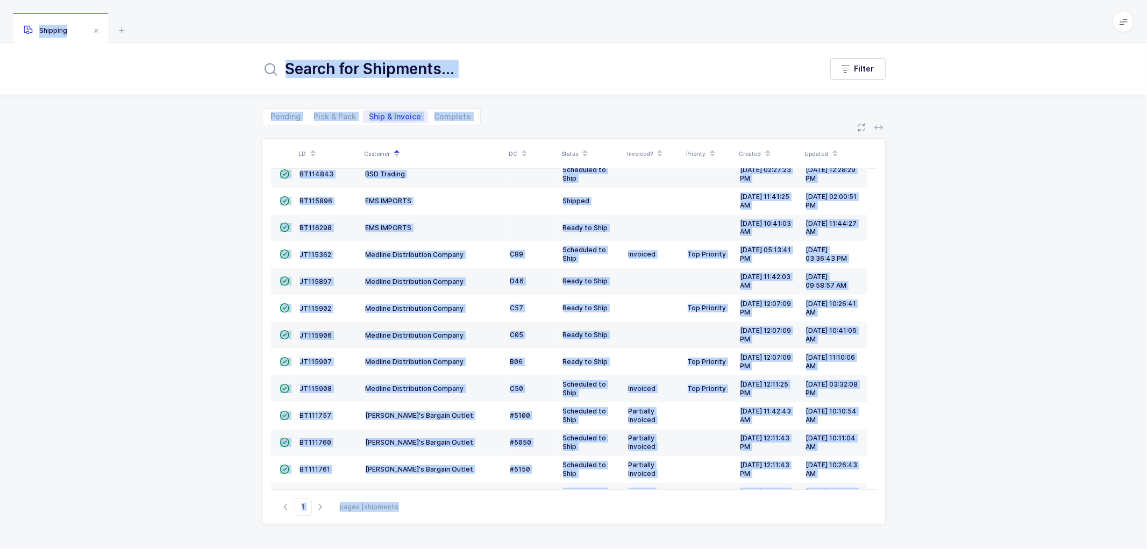
click at [170, 260] on div "ID Customer DC Status Invoiced? Priority Created Updated  BT104009 Absolute Me…" at bounding box center [573, 337] width 1147 height 424
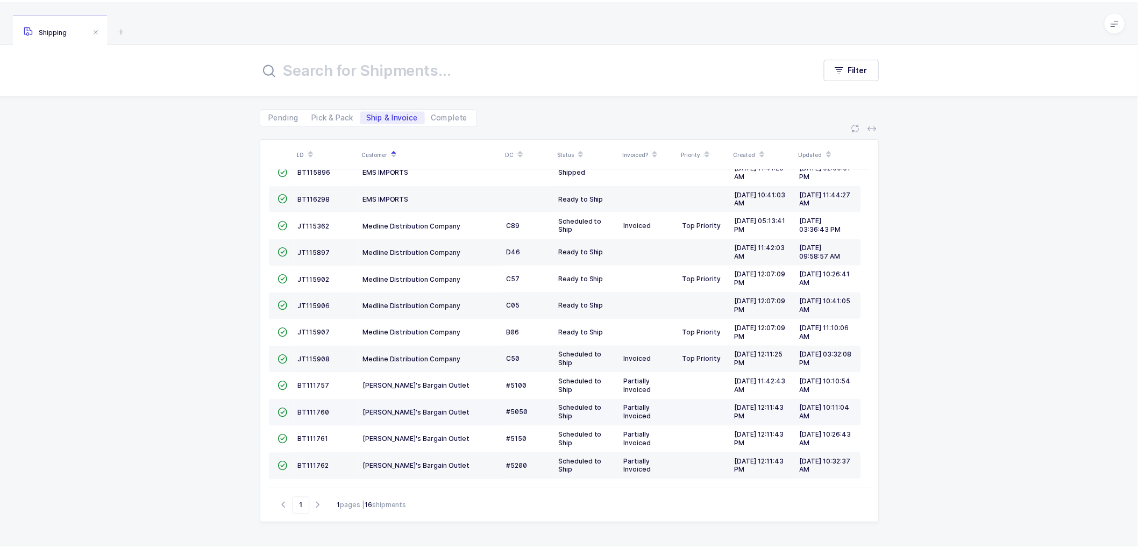
scroll to position [0, 0]
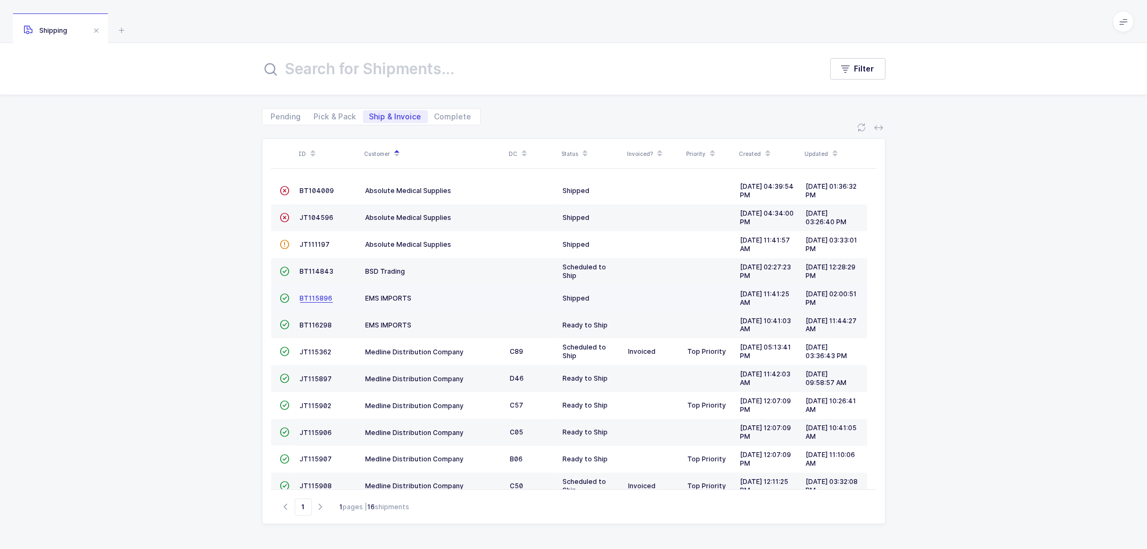
click at [313, 297] on span "BT115896" at bounding box center [316, 298] width 33 height 8
